Goal: Information Seeking & Learning: Learn about a topic

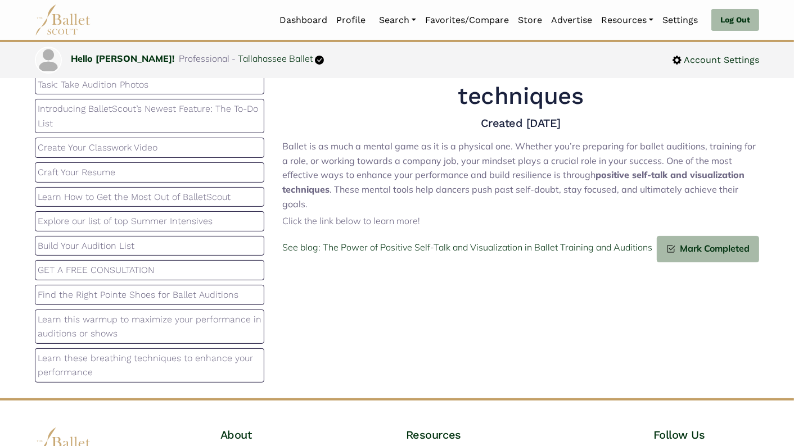
scroll to position [139, 0]
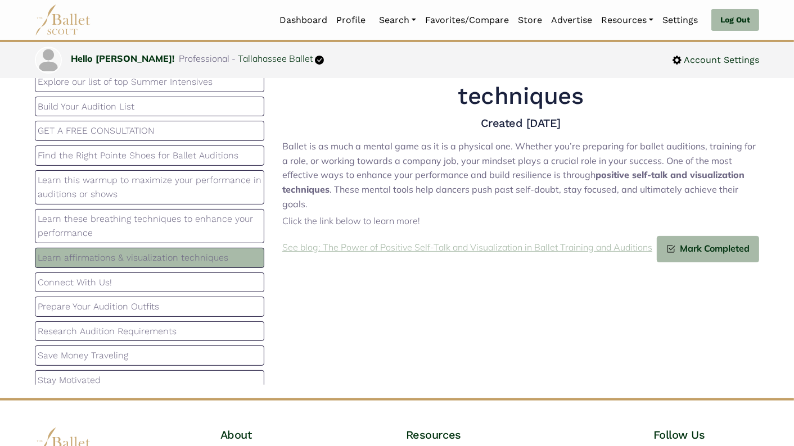
click at [330, 241] on p "See blog: The Power of Positive Self-Talk and Visualization in Ballet Training …" at bounding box center [467, 248] width 370 height 15
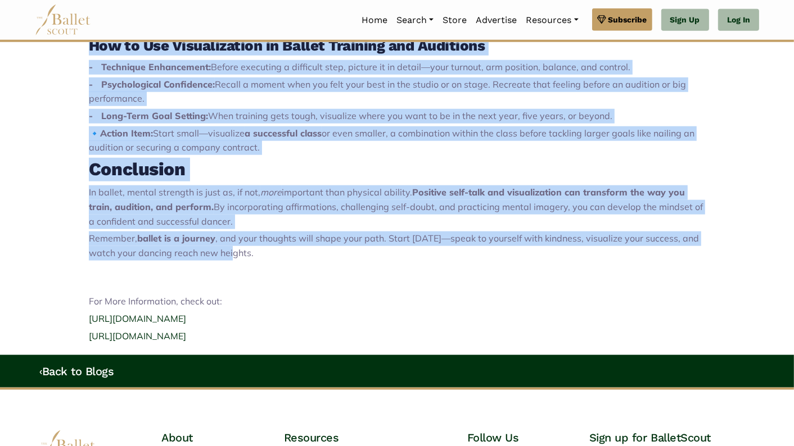
scroll to position [1019, 0]
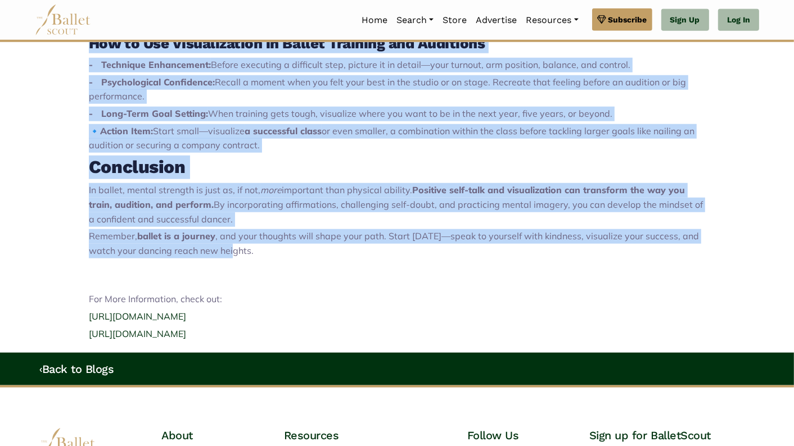
drag, startPoint x: 91, startPoint y: 98, endPoint x: 564, endPoint y: 332, distance: 528.0
copy div "The Power of Positive Self-Talk and Visualization in Ballet Training and Auditi…"
